Goal: Information Seeking & Learning: Learn about a topic

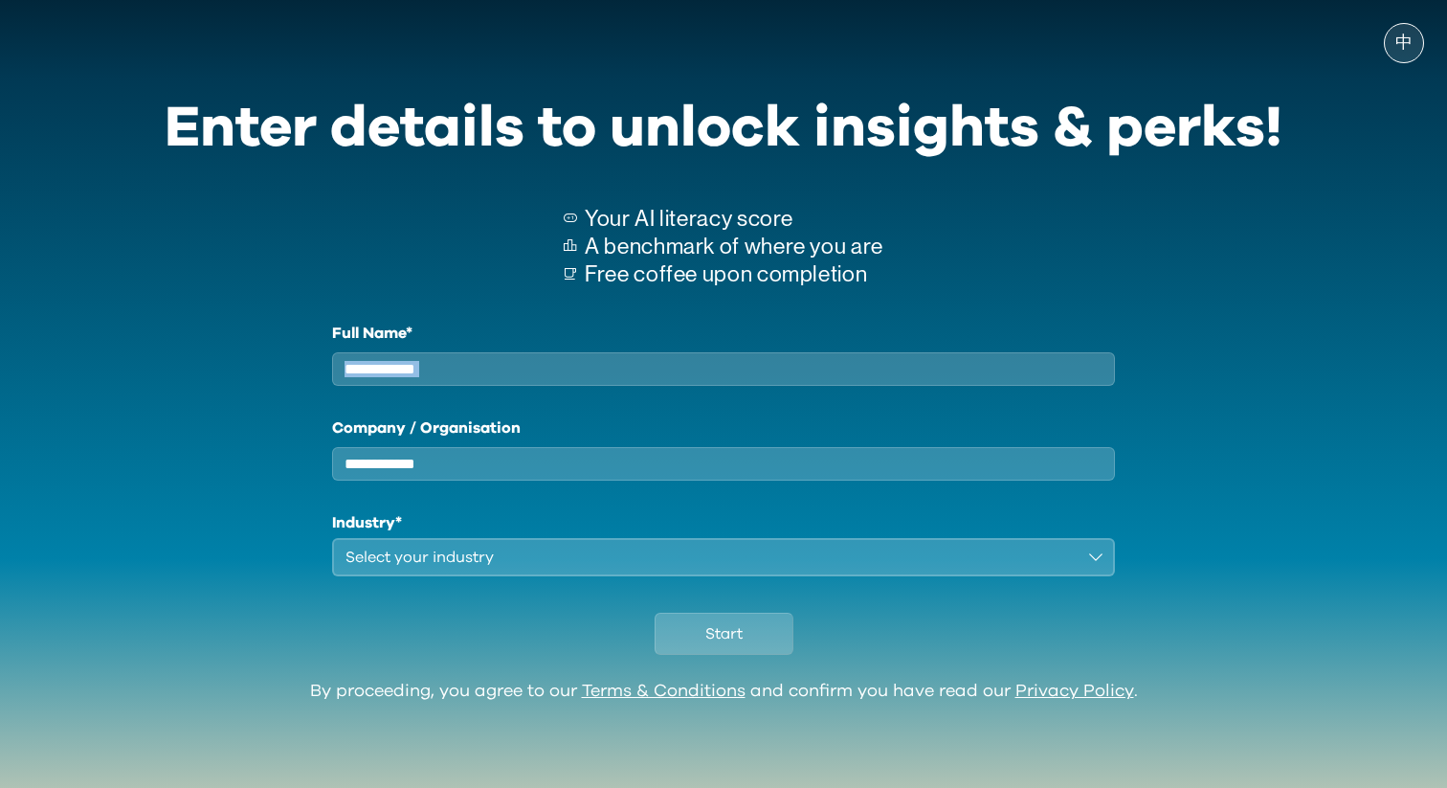
click at [730, 386] on input "Full Name*" at bounding box center [723, 369] width 783 height 34
type input "********"
click at [483, 476] on input "Company / Organisation" at bounding box center [723, 464] width 783 height 34
type input "*"
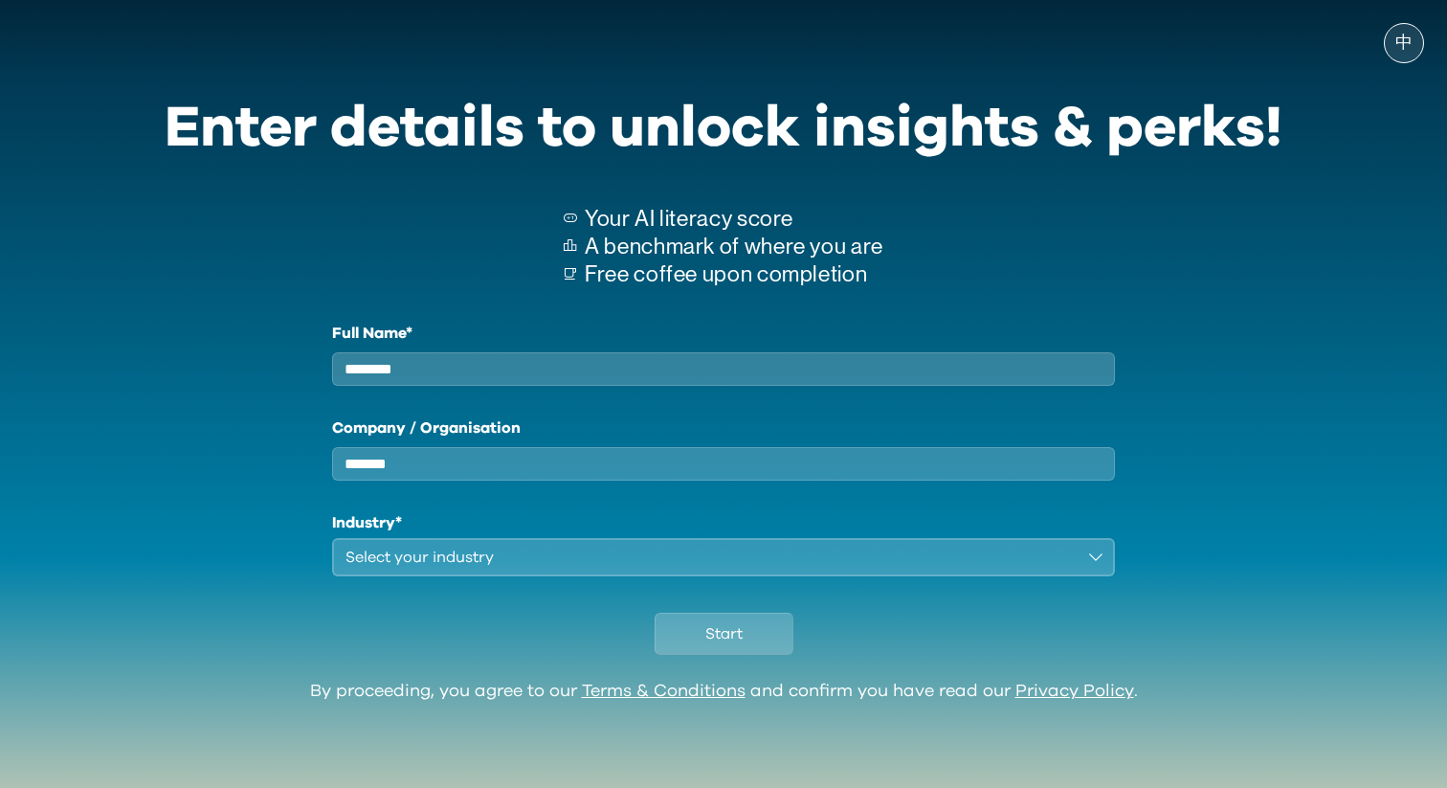
type input "*******"
click at [480, 569] on div "Select your industry" at bounding box center [710, 557] width 729 height 23
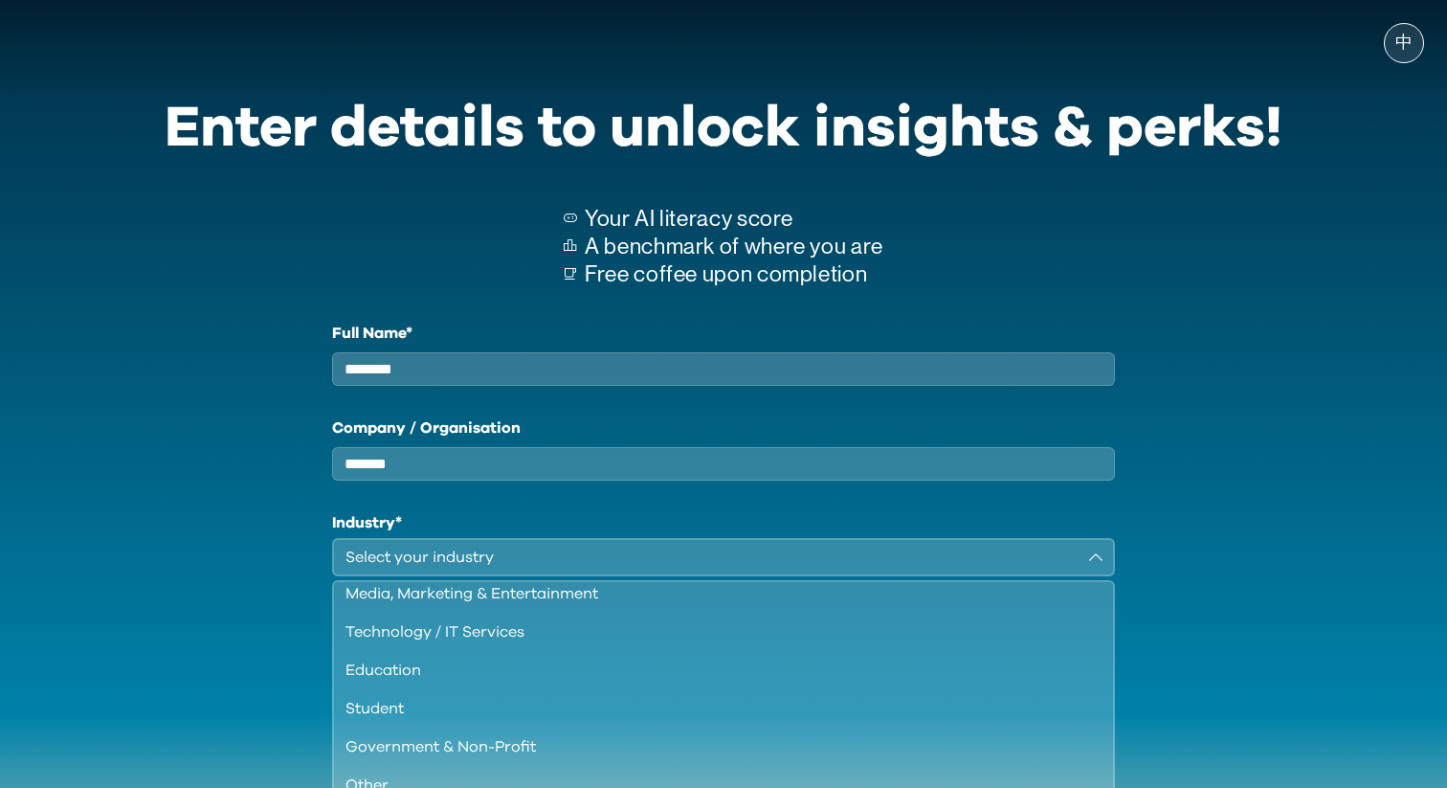
scroll to position [238, 0]
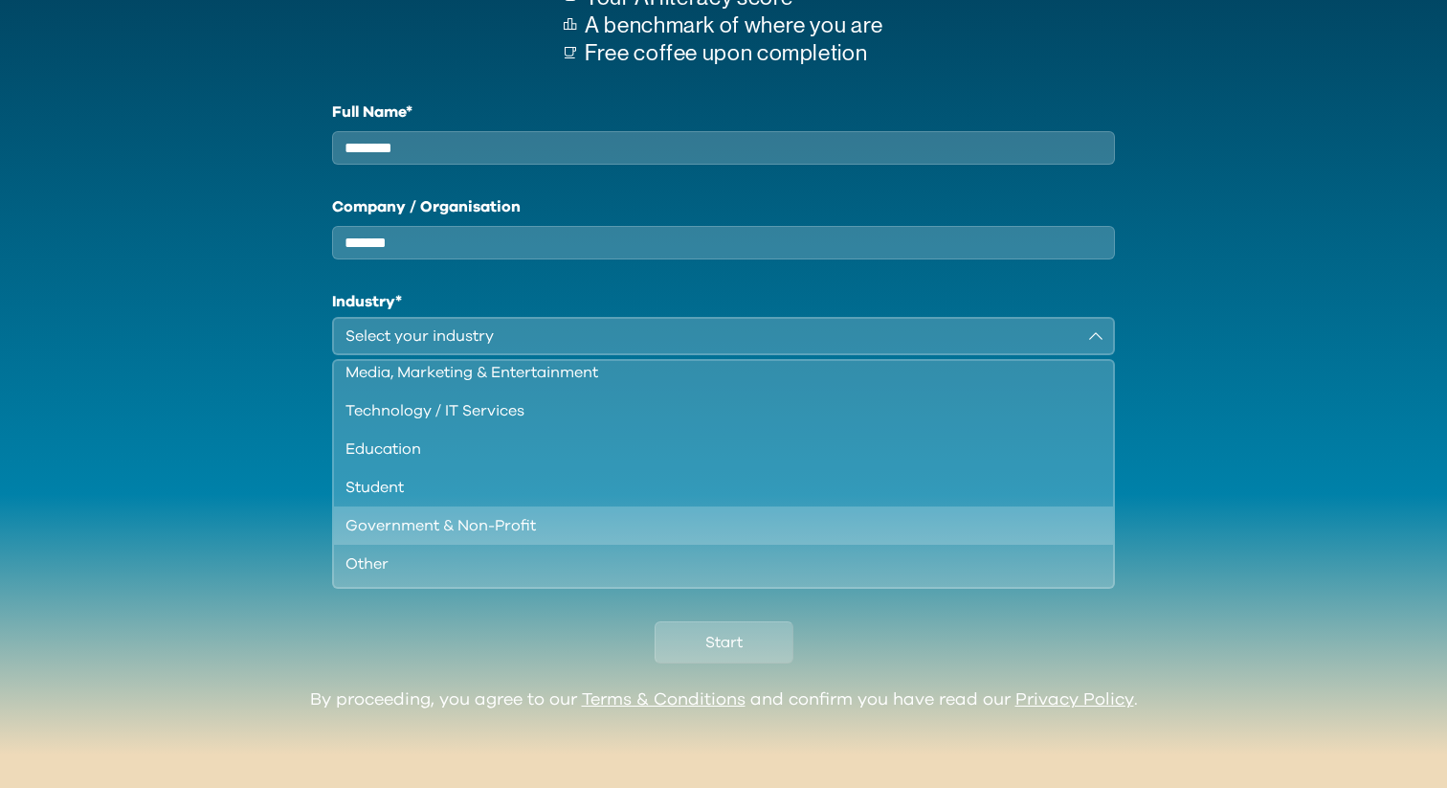
click at [498, 506] on li "Government & Non-Profit" at bounding box center [723, 525] width 779 height 38
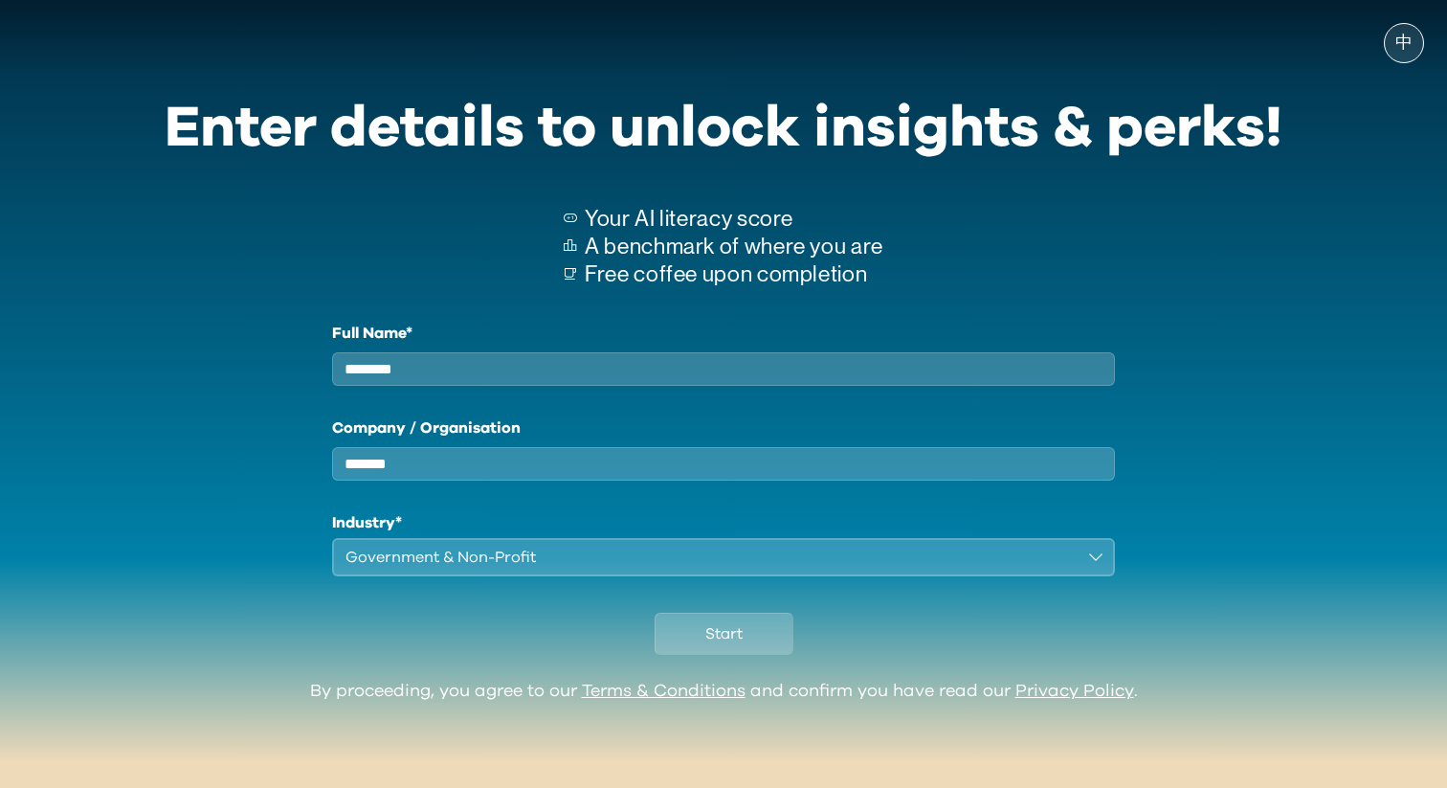
click at [524, 561] on div "Government & Non-Profit" at bounding box center [710, 557] width 729 height 23
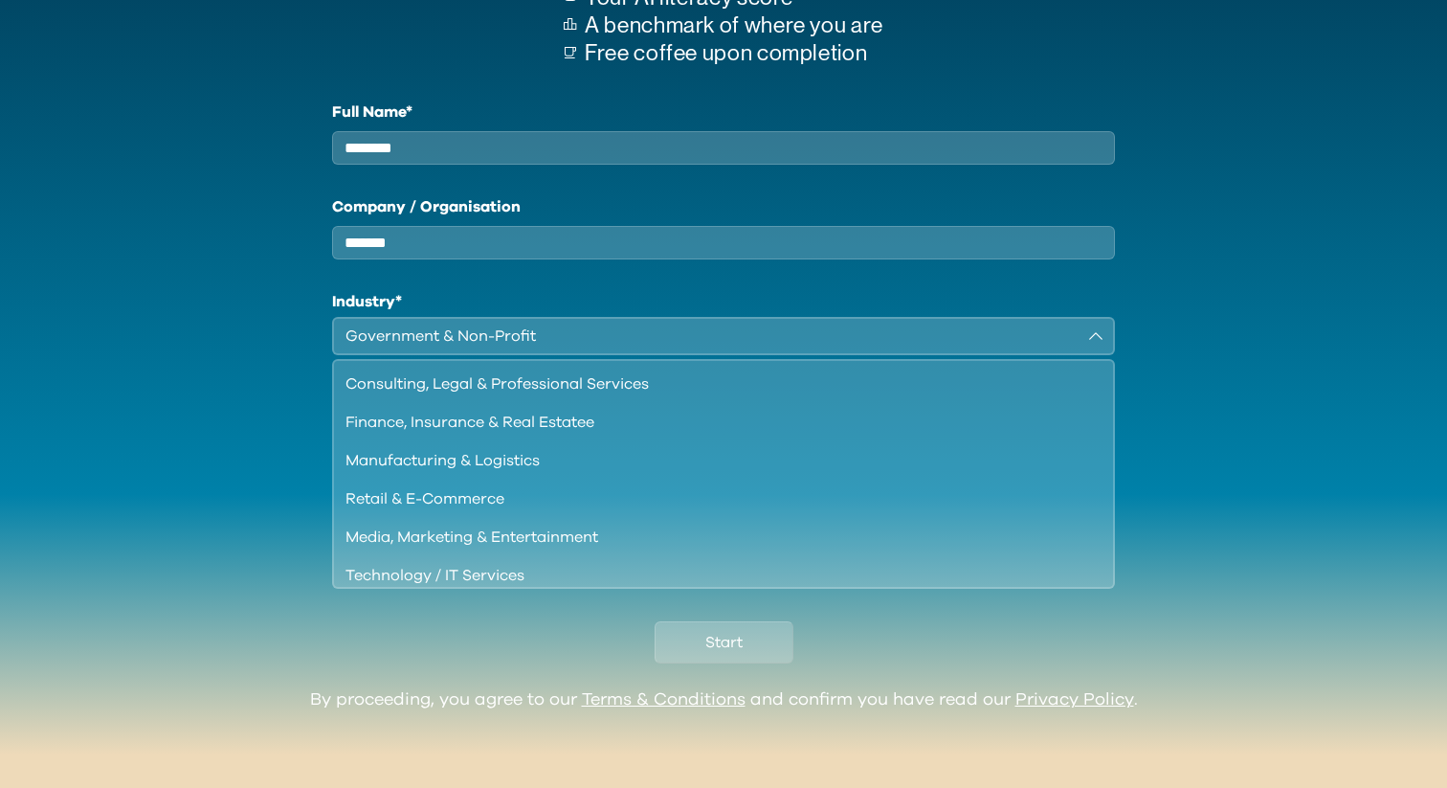
scroll to position [123, 0]
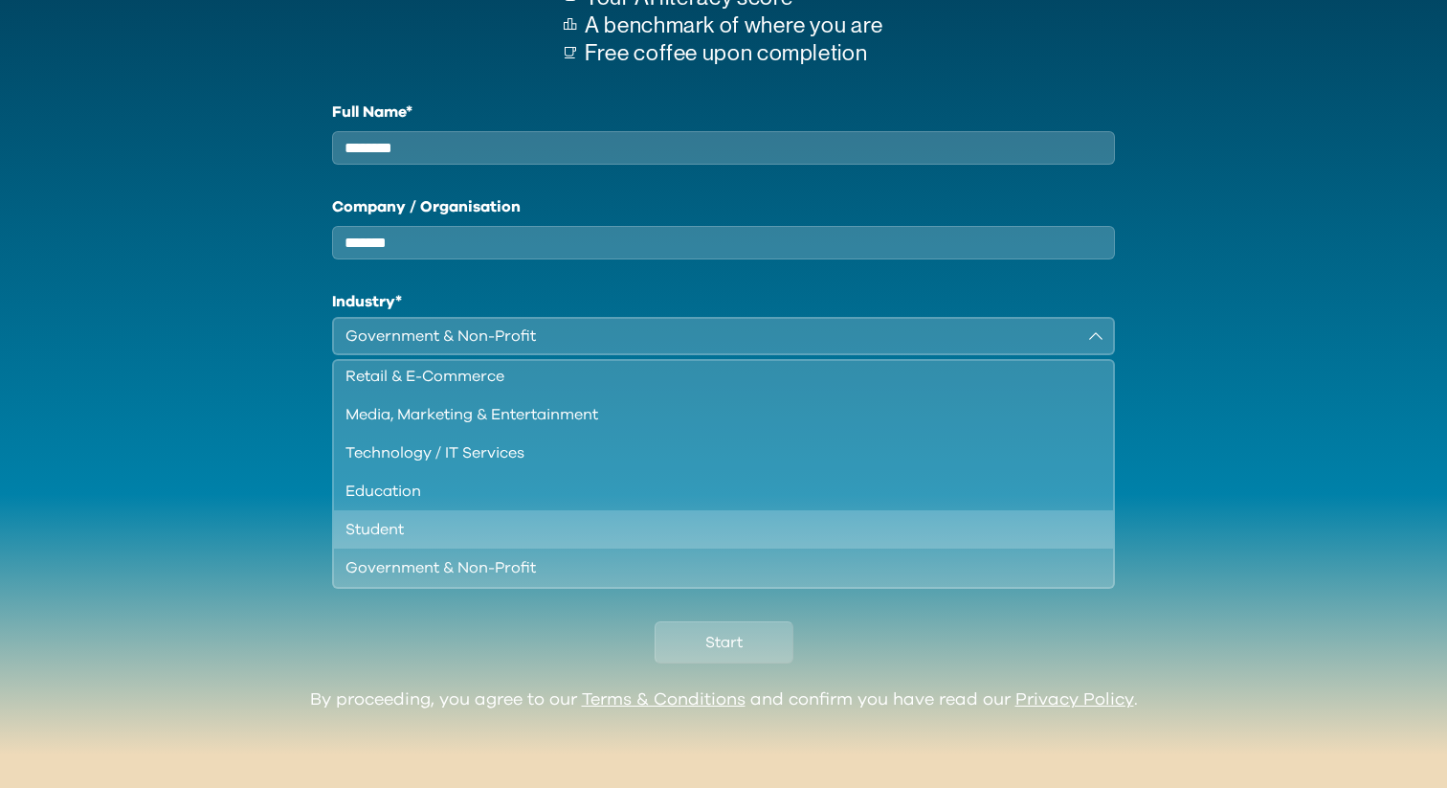
click at [546, 529] on div "Student" at bounding box center [712, 529] width 733 height 23
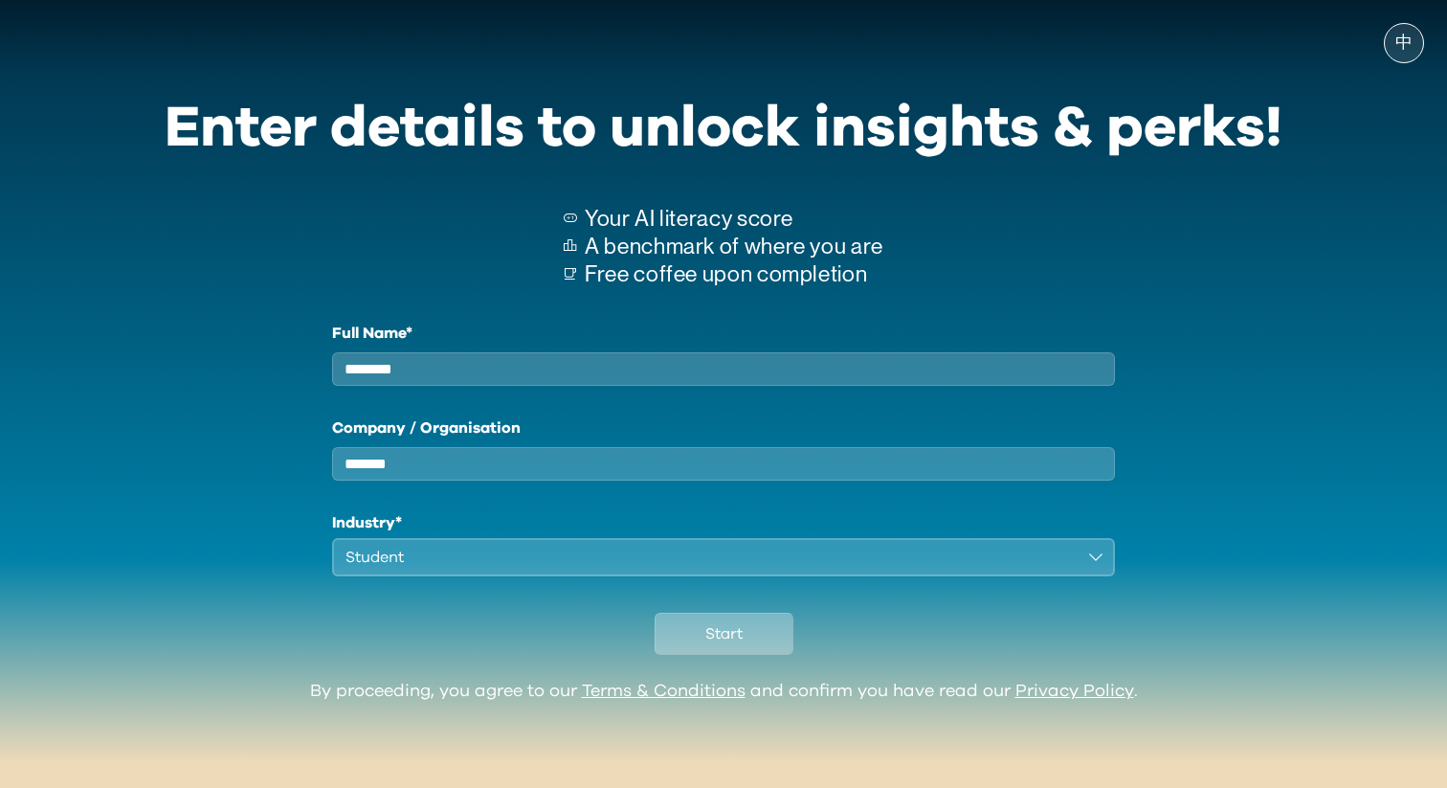
scroll to position [9, 0]
click at [706, 638] on span "Start" at bounding box center [723, 633] width 37 height 23
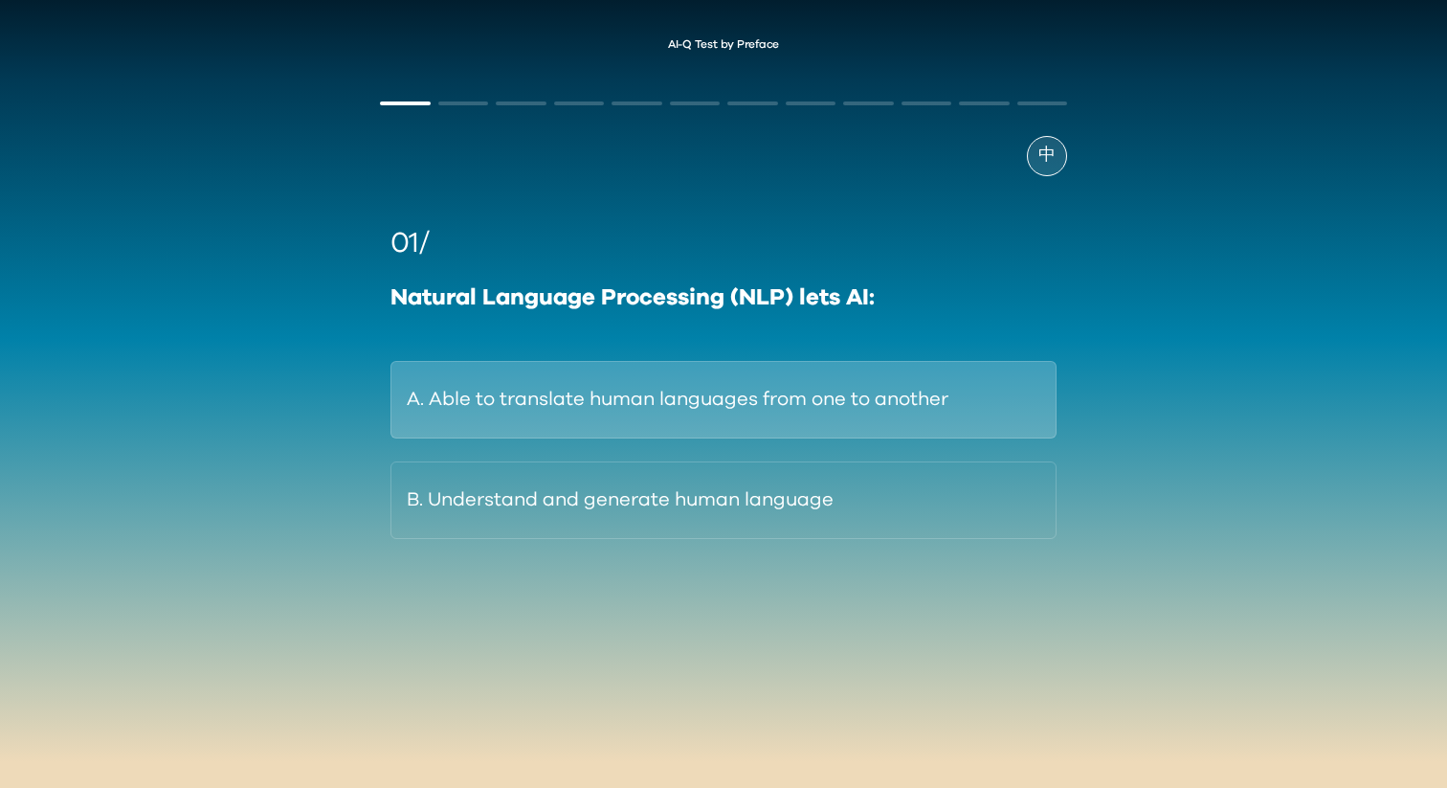
click at [809, 404] on button "A. Able to translate human languages from one to another" at bounding box center [724, 400] width 666 height 78
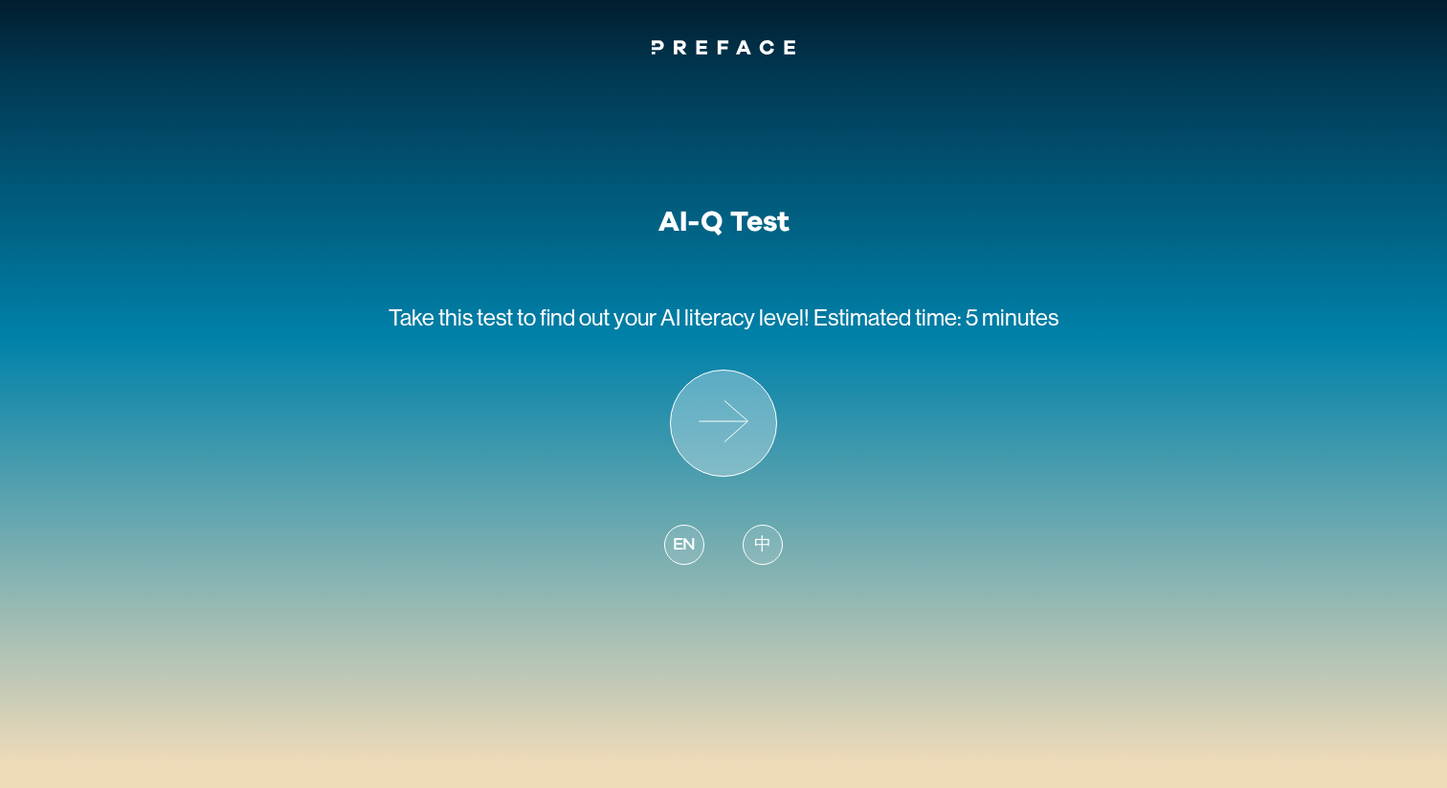
drag, startPoint x: 710, startPoint y: 392, endPoint x: 661, endPoint y: 544, distance: 159.8
click at [661, 544] on div "AI-Q Test Take this test to find out your AI literacy level! Estimated time: 5 …" at bounding box center [724, 398] width 670 height 387
click at [668, 546] on div "EN" at bounding box center [684, 545] width 40 height 40
click at [713, 416] on icon at bounding box center [723, 422] width 105 height 105
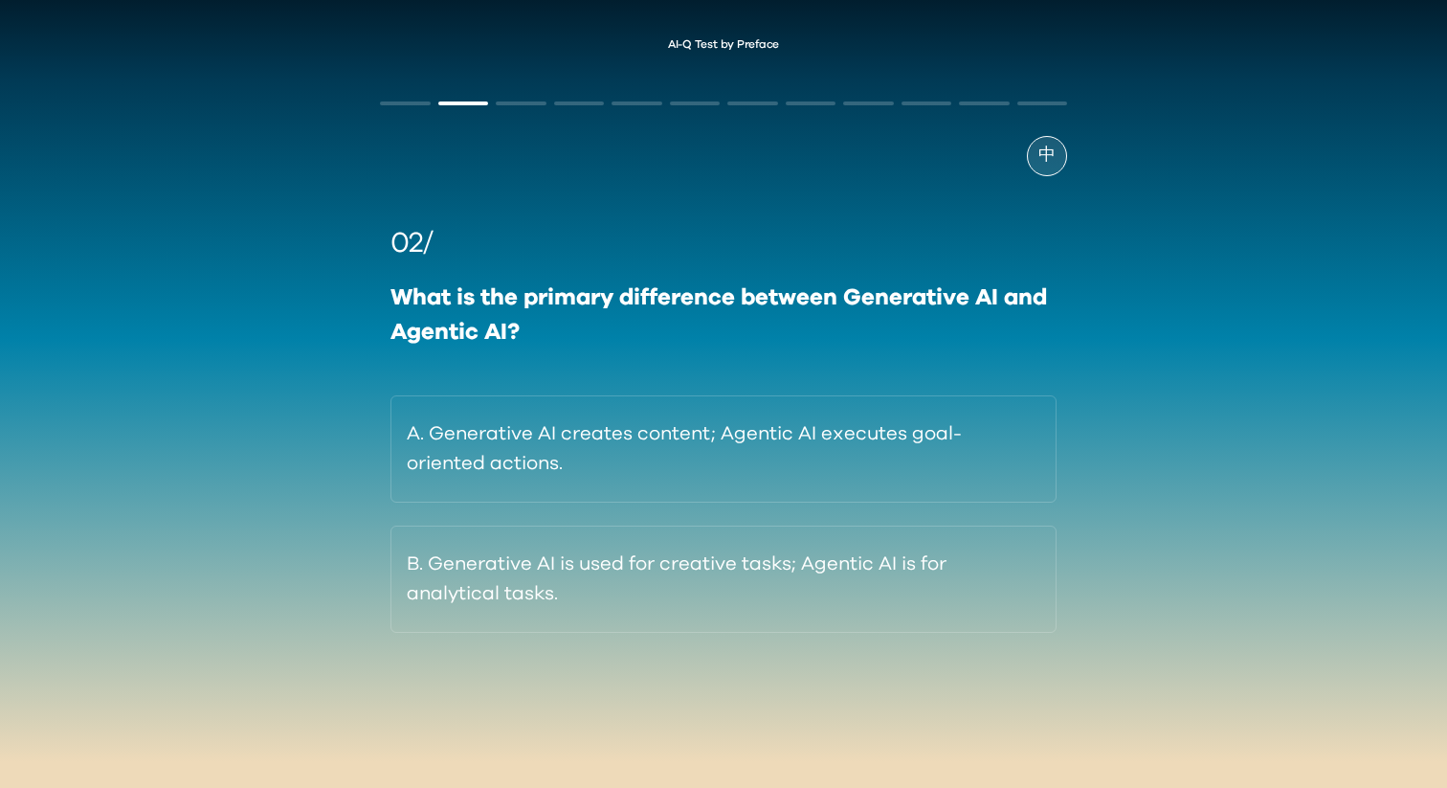
click at [1050, 146] on span "中" at bounding box center [1047, 156] width 17 height 26
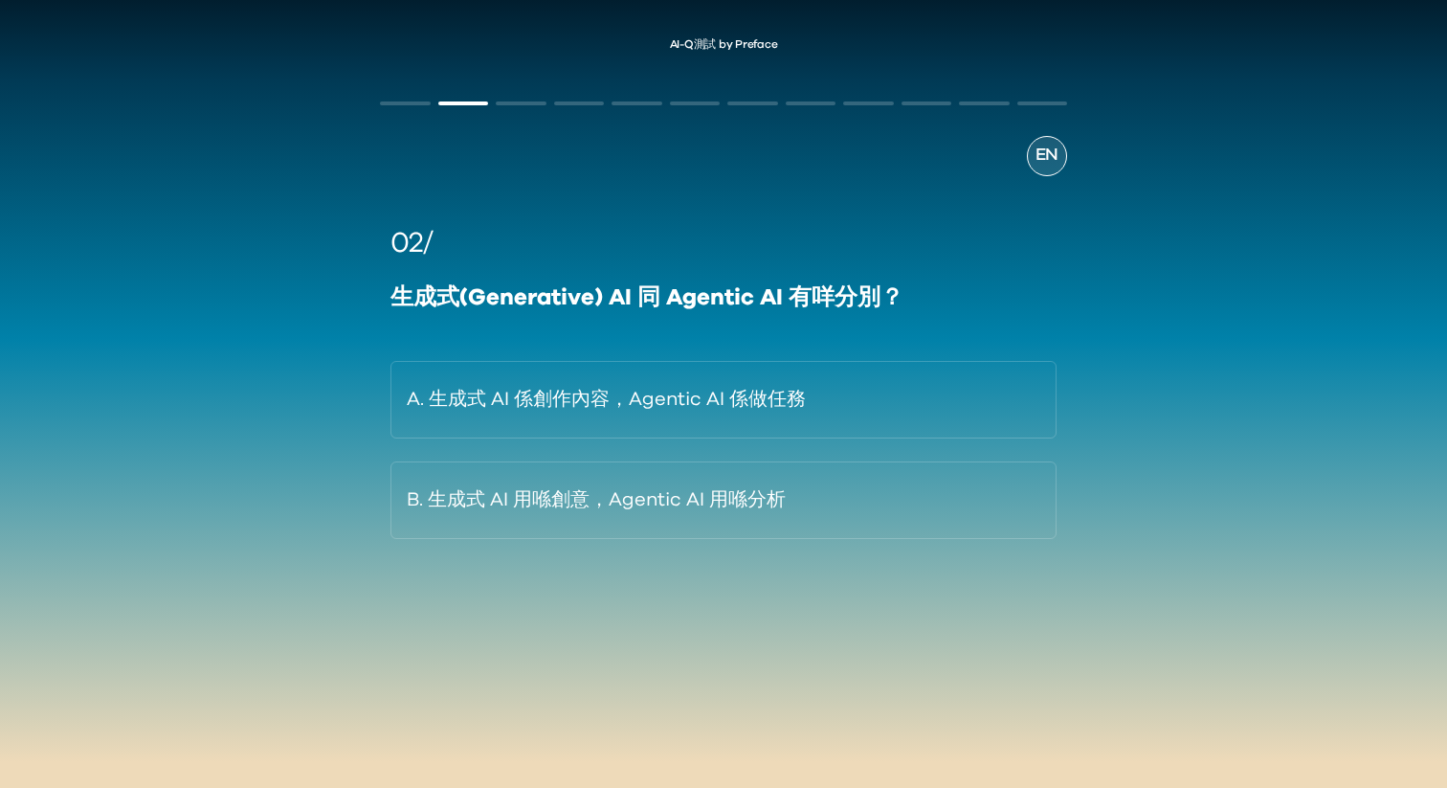
click at [1048, 146] on span "EN" at bounding box center [1047, 156] width 23 height 26
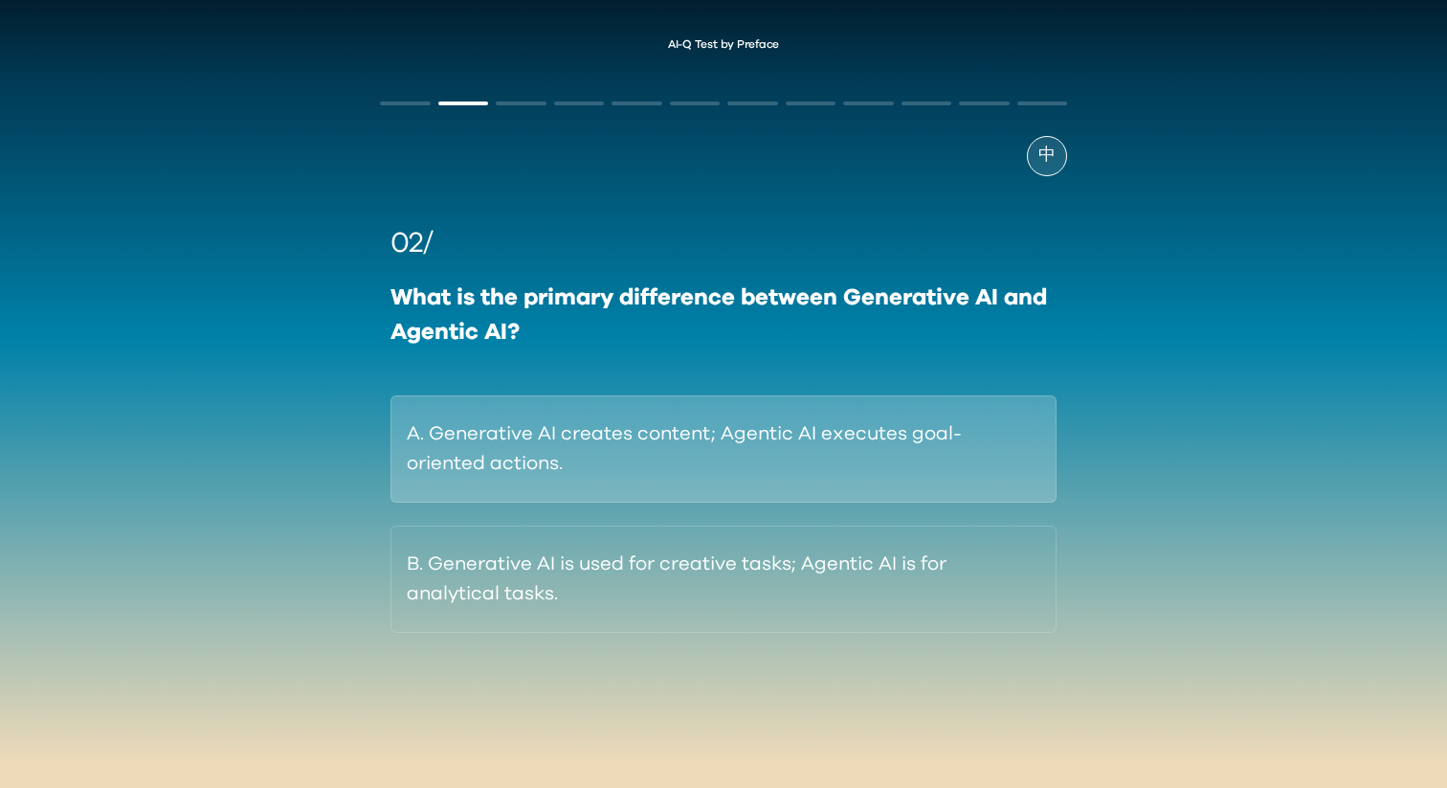
click at [968, 408] on button "A. Generative AI creates content; Agentic AI executes goal-oriented actions." at bounding box center [724, 448] width 666 height 107
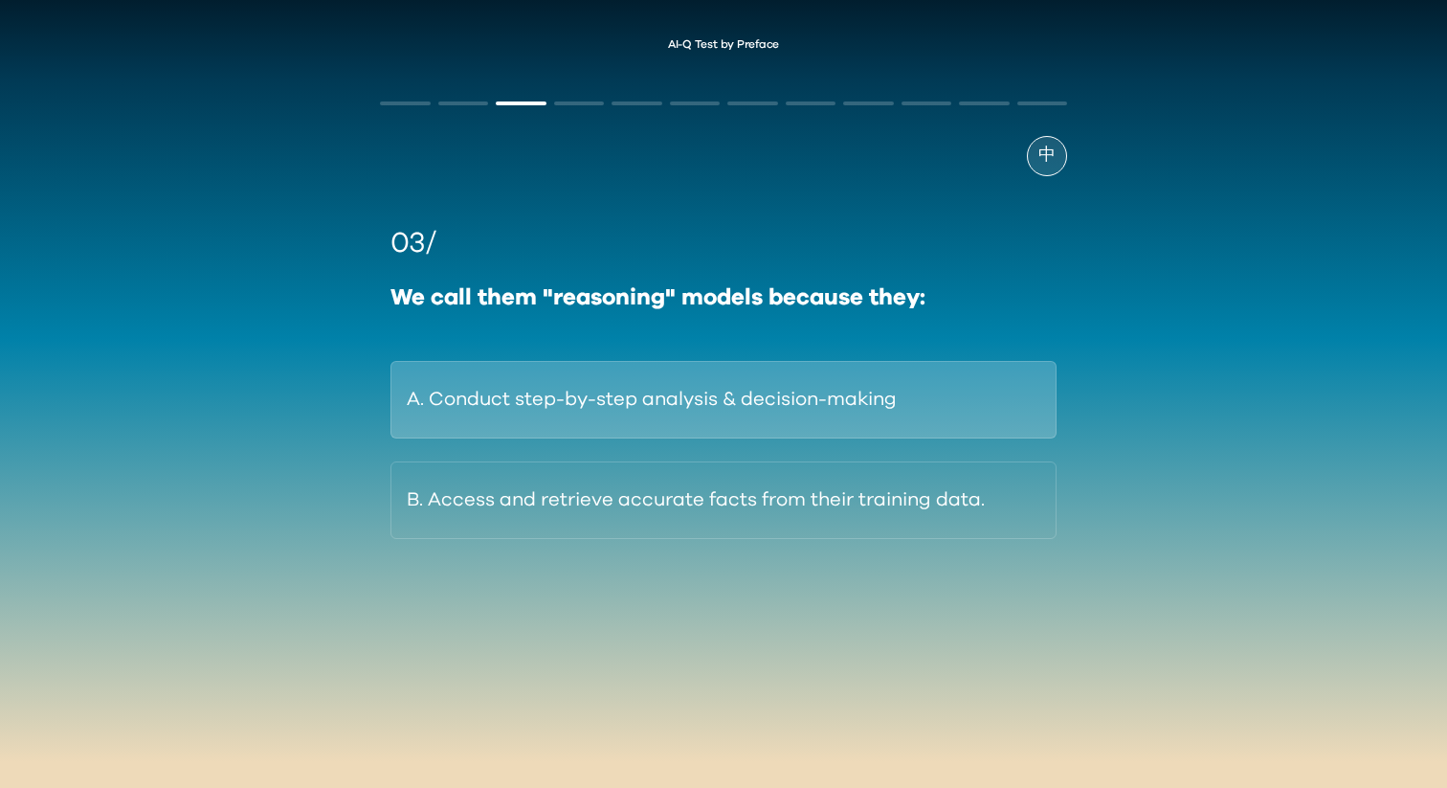
click at [1021, 379] on button "A. Conduct step-by-step analysis & decision-making" at bounding box center [724, 400] width 666 height 78
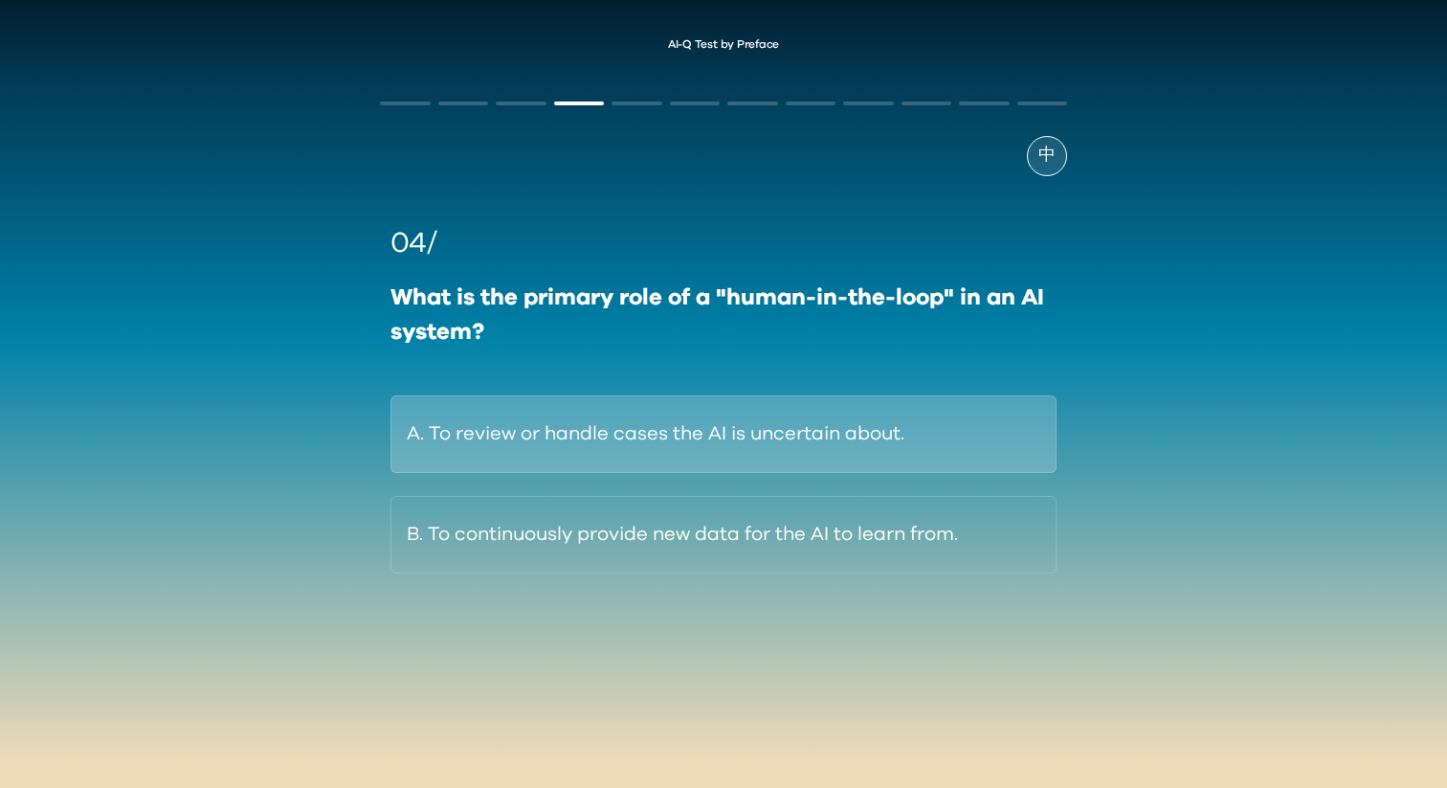
click at [994, 431] on button "A. To review or handle cases the AI is uncertain about." at bounding box center [724, 434] width 666 height 78
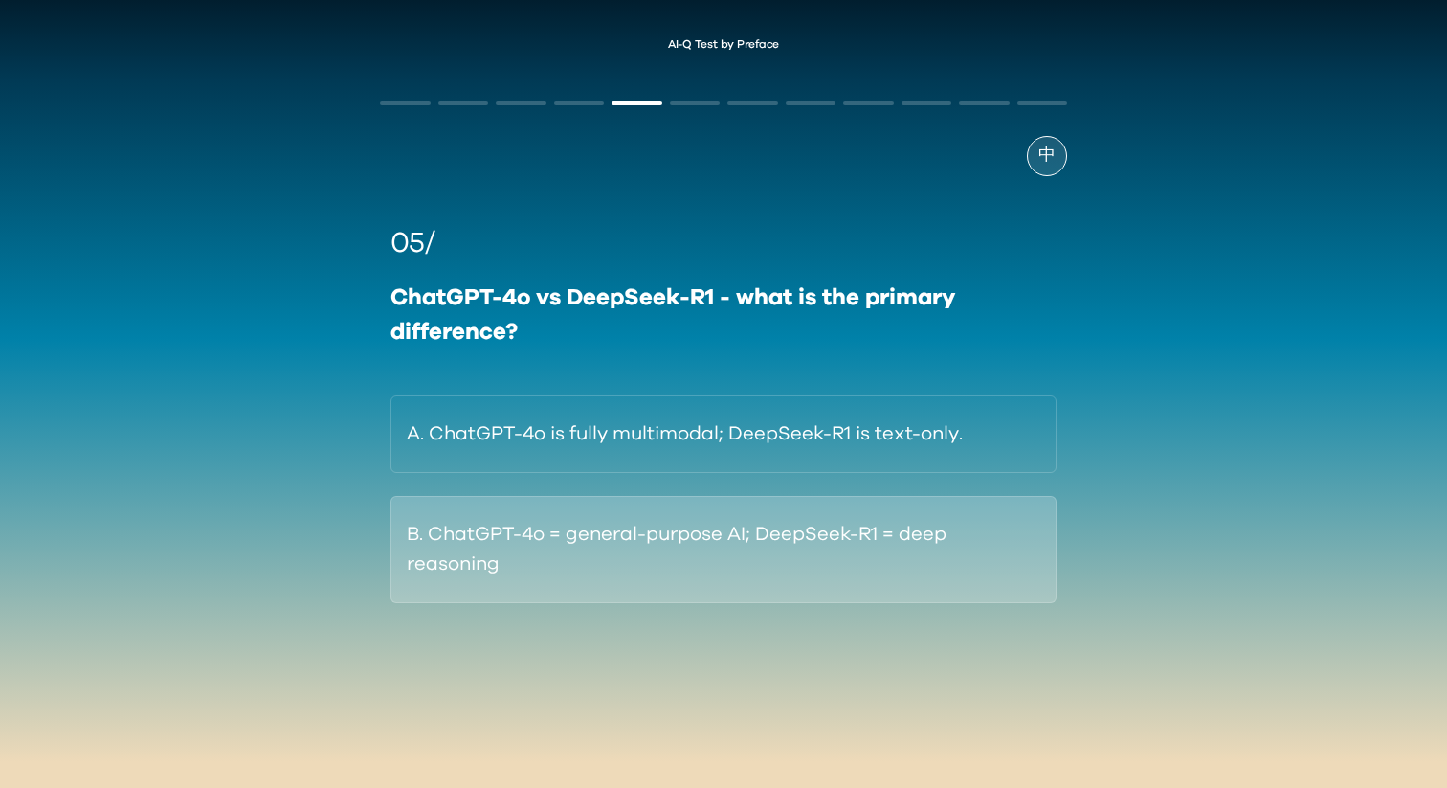
click at [939, 516] on button "B. ChatGPT-4o = general-purpose AI; DeepSeek-R1 = deep reasoning" at bounding box center [724, 549] width 666 height 107
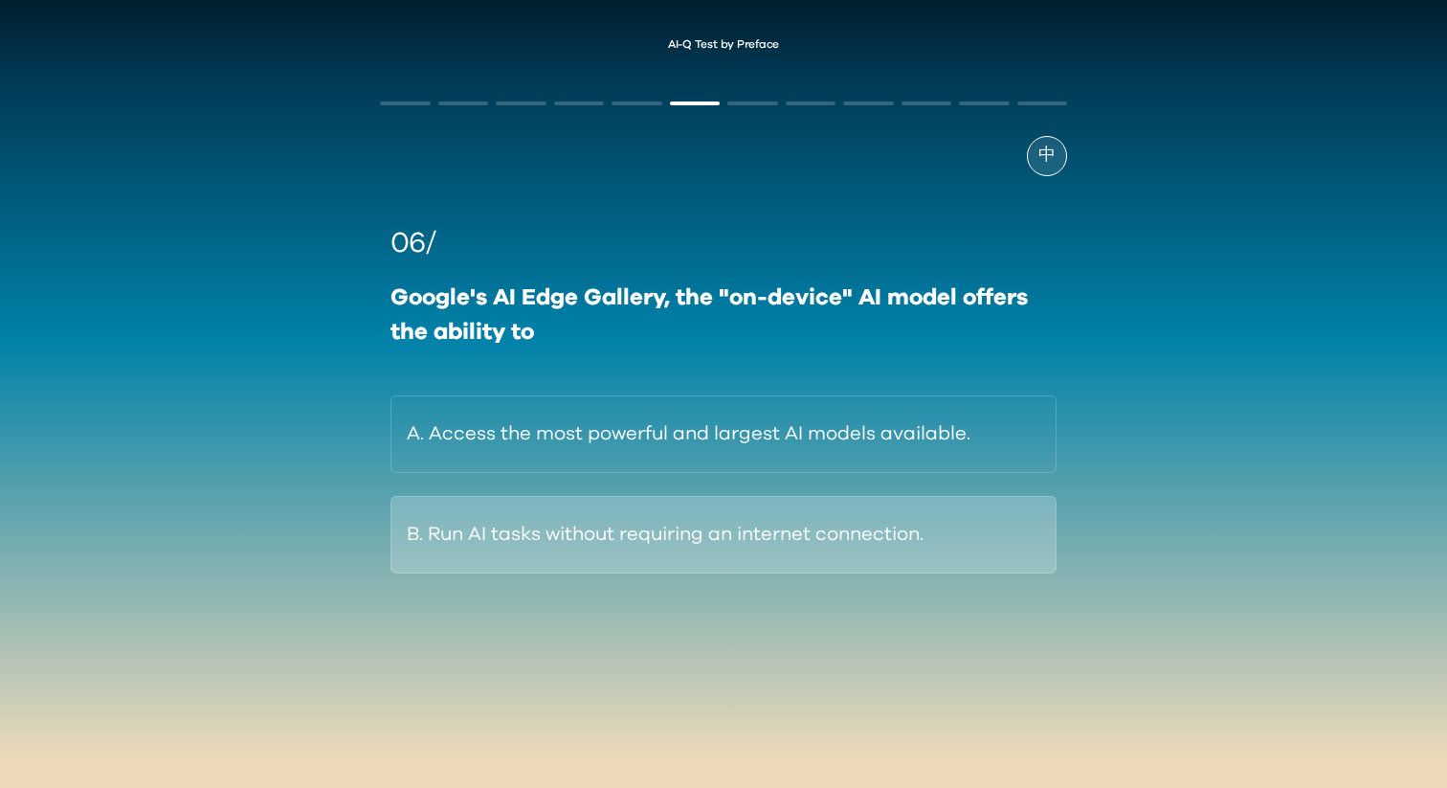
click at [1025, 536] on button "B. Run AI tasks without requiring an internet connection." at bounding box center [724, 535] width 666 height 78
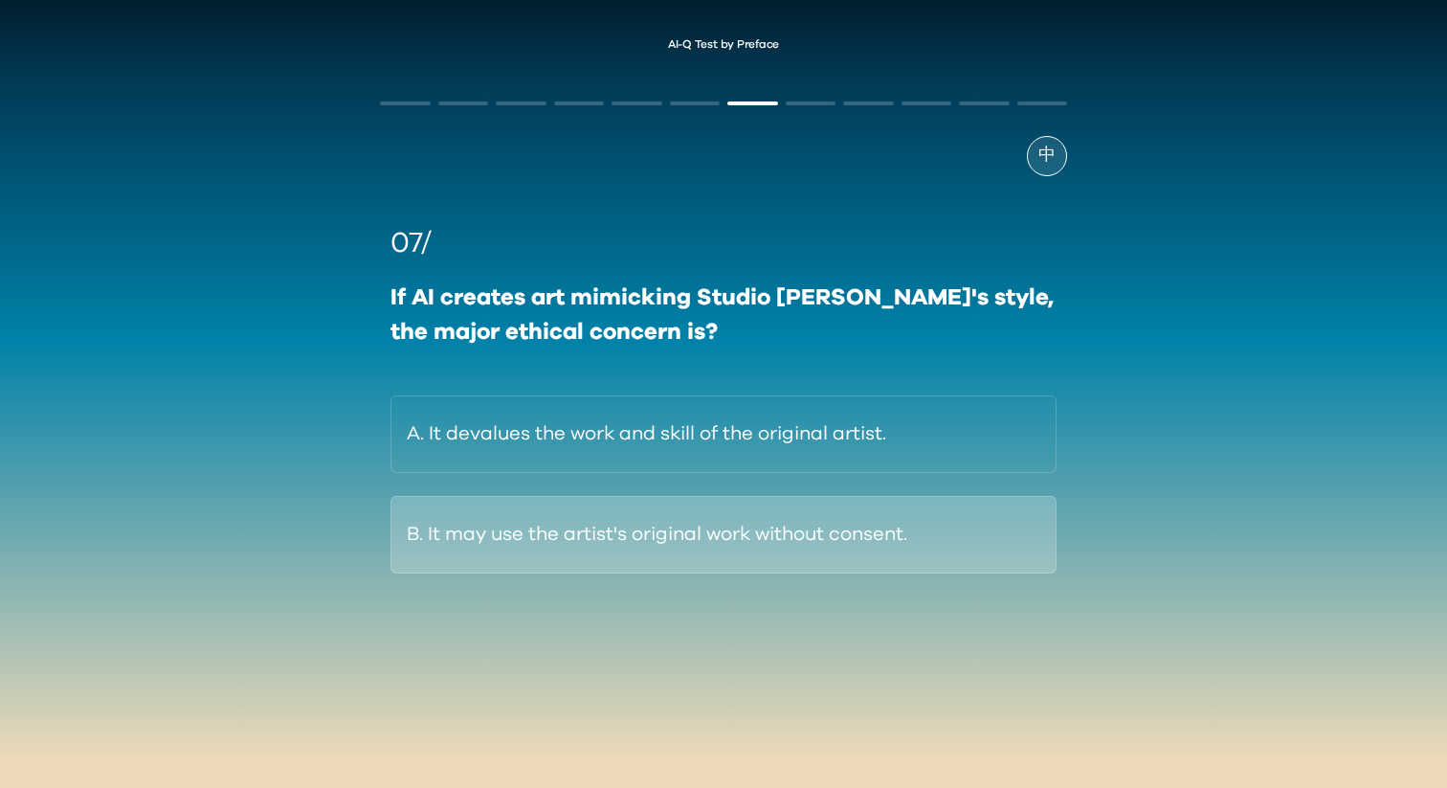
click at [977, 511] on button "B. It may use the artist's original work without consent." at bounding box center [724, 535] width 666 height 78
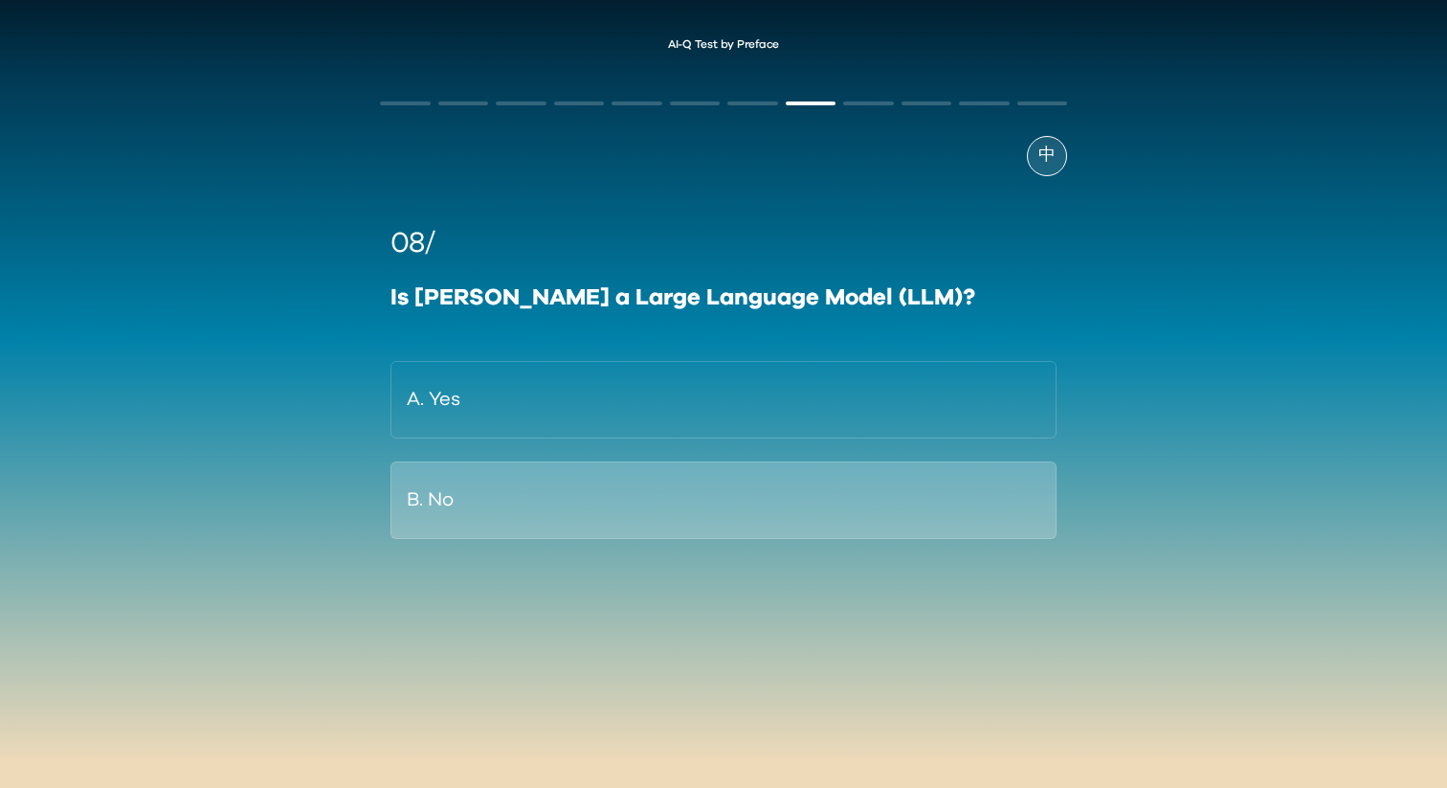
click at [929, 480] on button "B. No" at bounding box center [724, 500] width 666 height 78
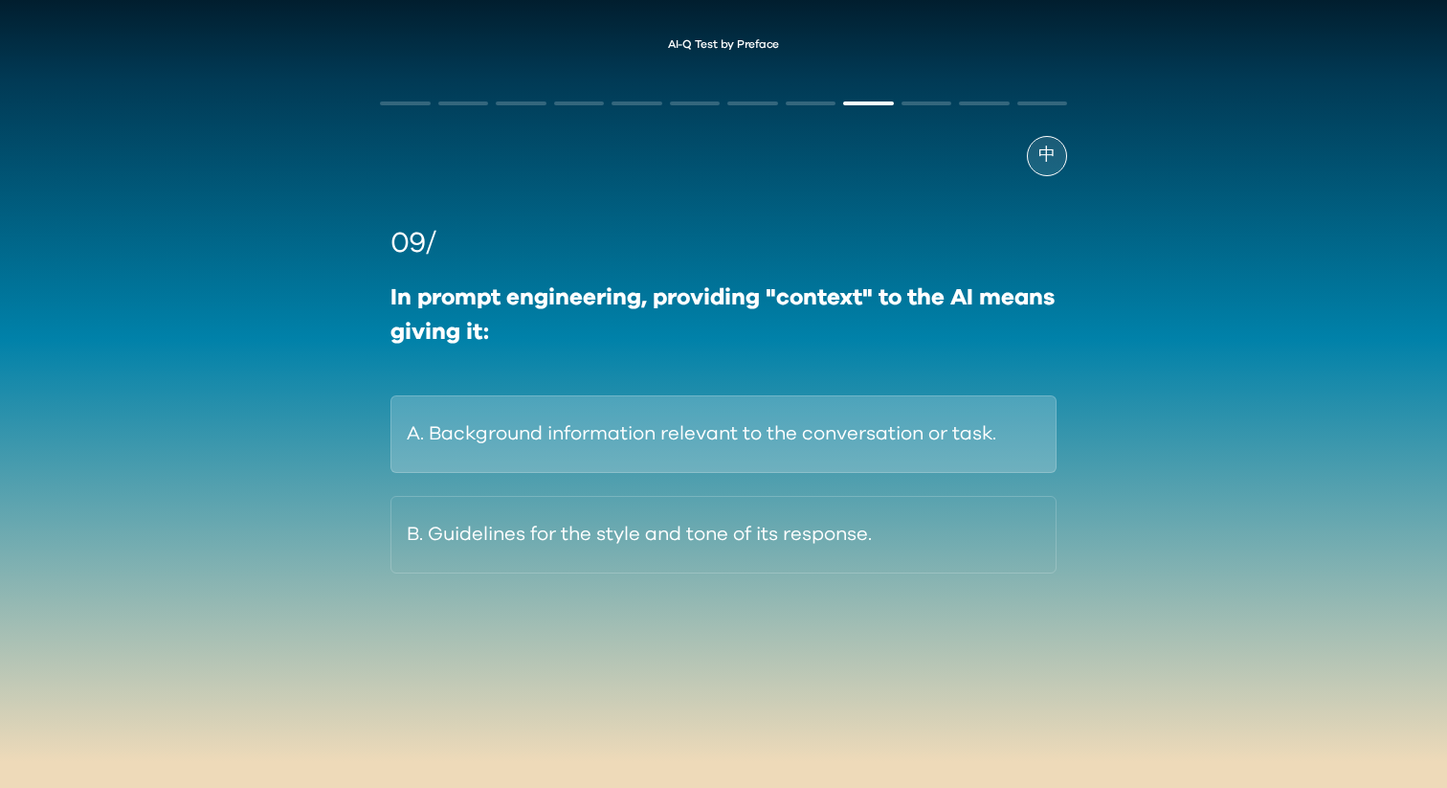
click at [1020, 416] on button "A. Background information relevant to the conversation or task." at bounding box center [724, 434] width 666 height 78
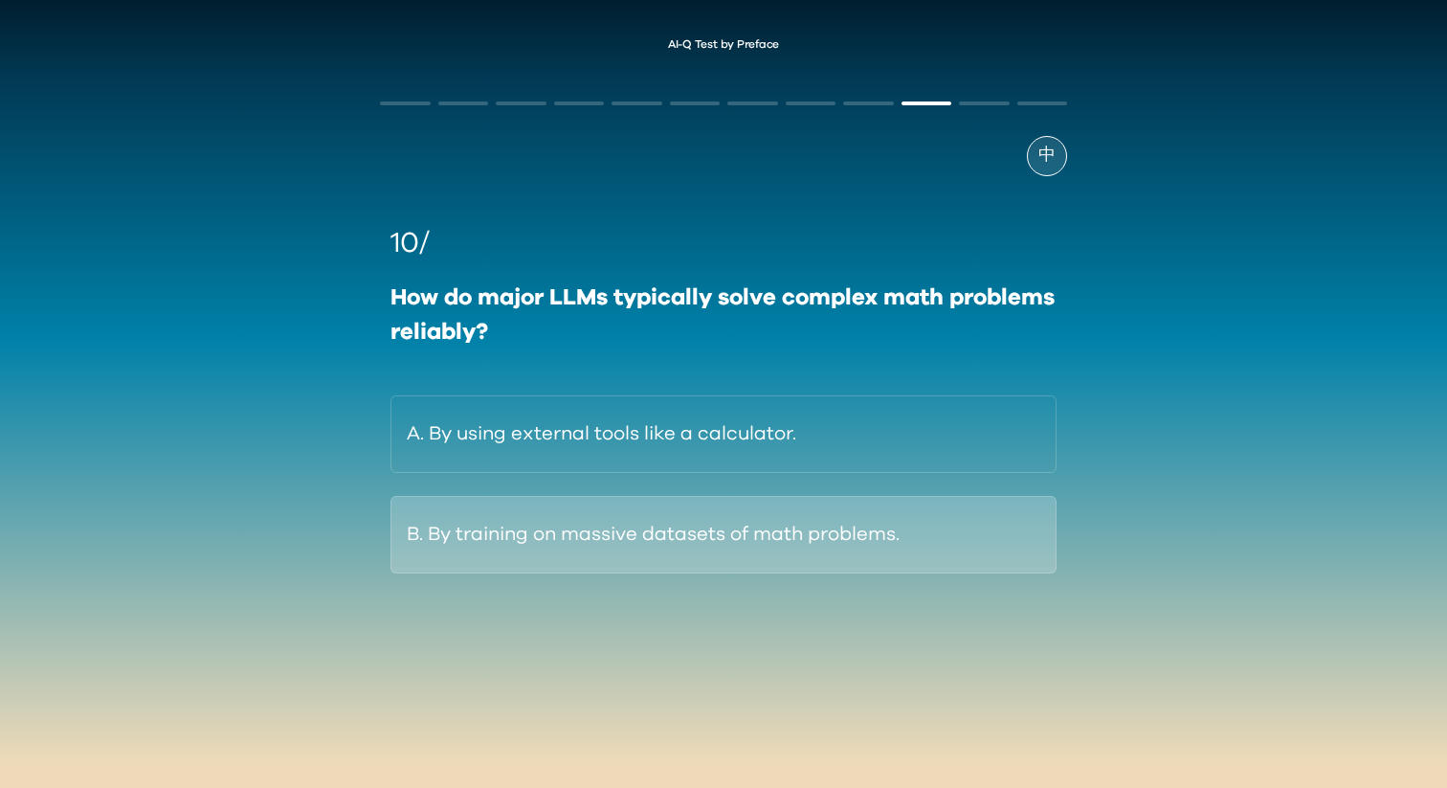
click at [1008, 515] on button "B. By training on massive datasets of math problems." at bounding box center [724, 535] width 666 height 78
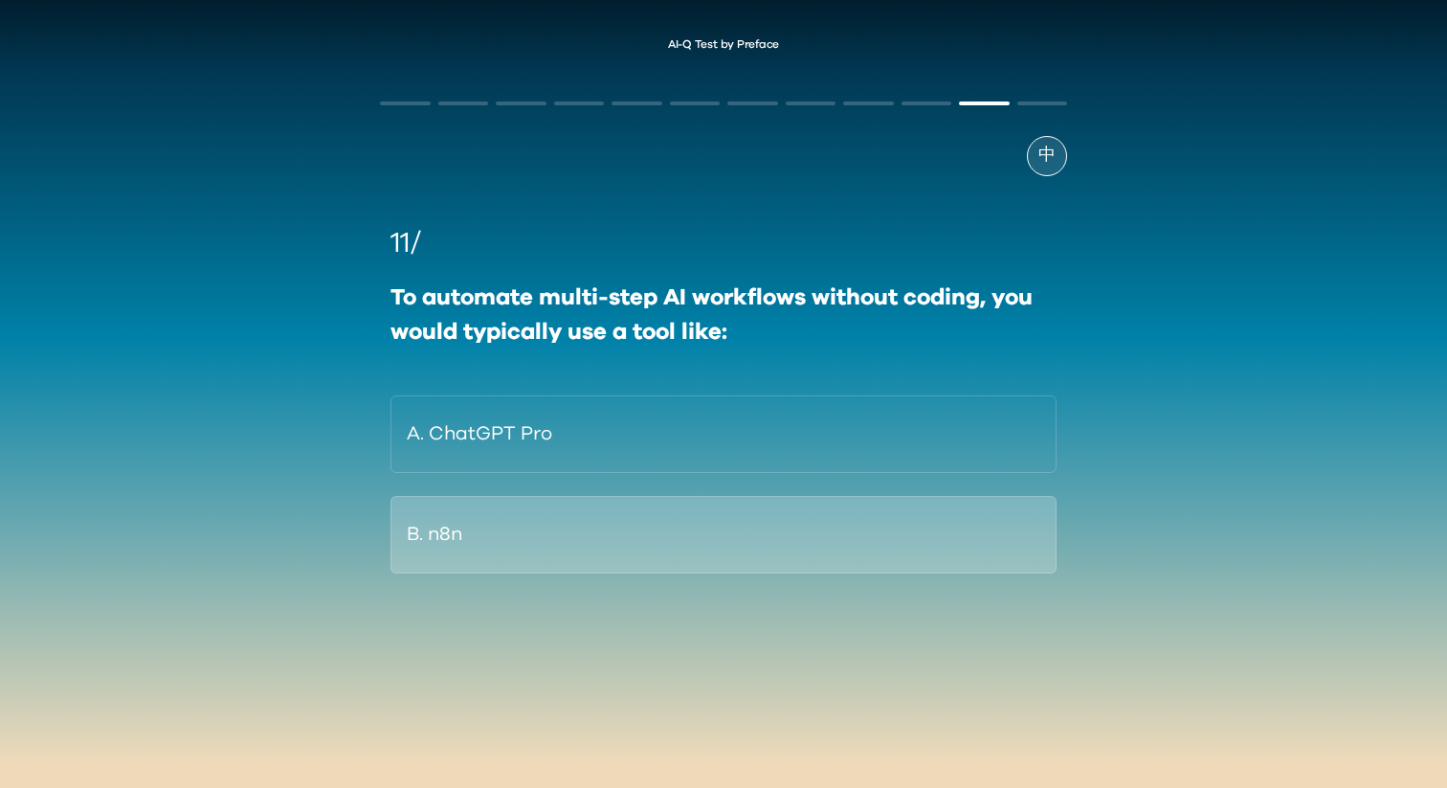
click at [1000, 529] on button "B. n8n" at bounding box center [724, 535] width 666 height 78
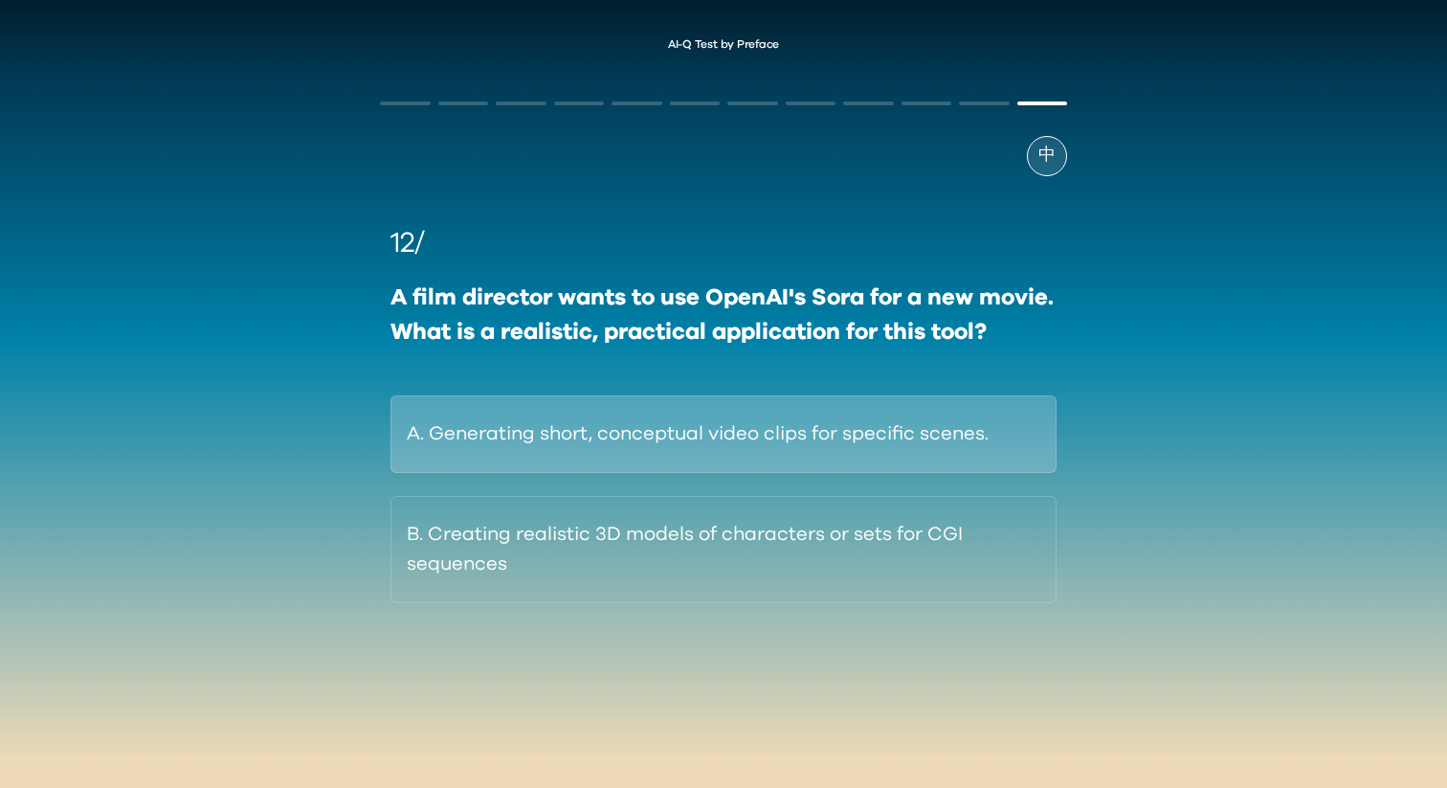
click at [1008, 424] on button "A. Generating short, conceptual video clips for specific scenes." at bounding box center [724, 434] width 666 height 78
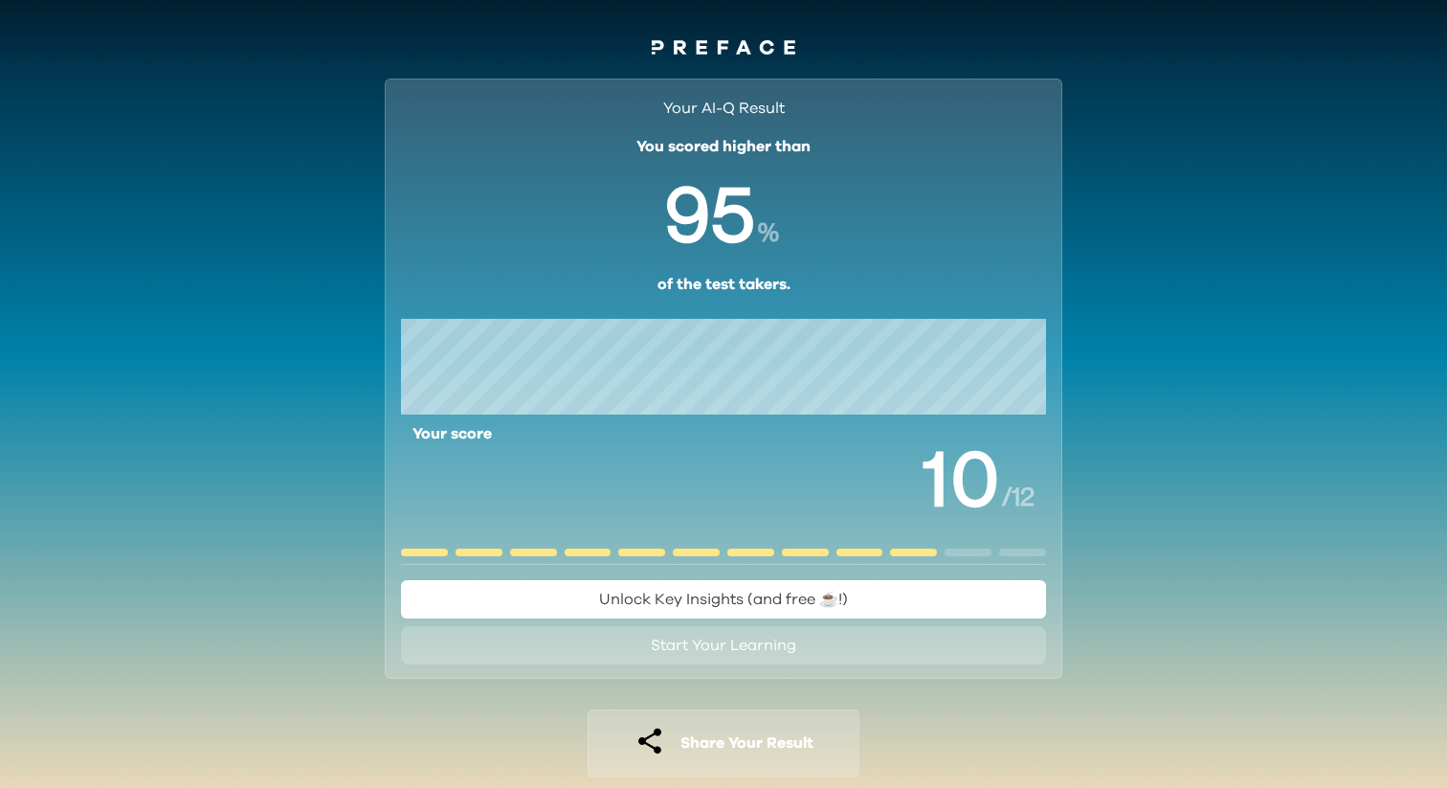
click at [946, 636] on button "Start Your Learning" at bounding box center [723, 645] width 645 height 38
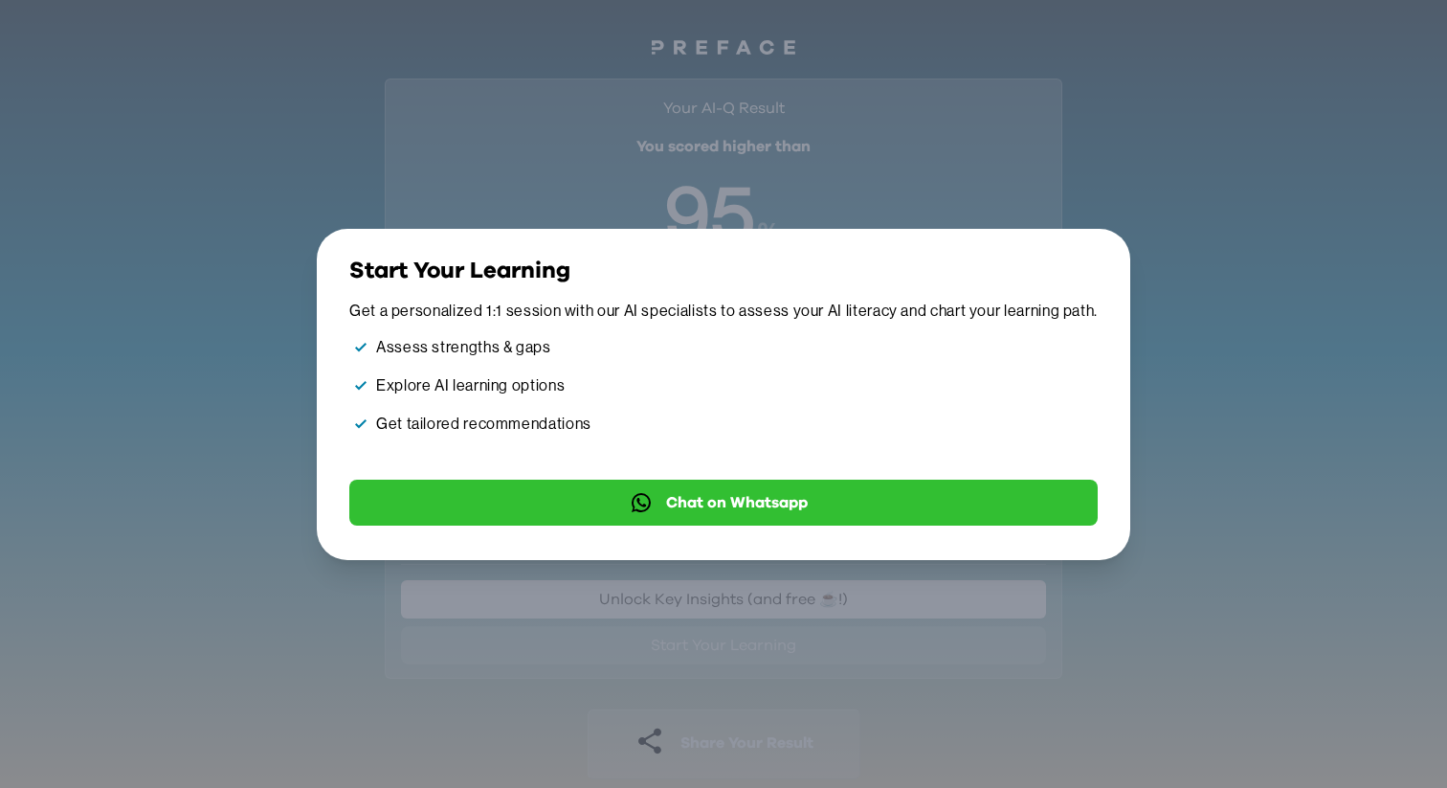
click at [1092, 263] on div "Close" at bounding box center [1096, 256] width 31 height 41
click at [1088, 268] on icon "button" at bounding box center [1088, 268] width 0 height 0
